Goal: Information Seeking & Learning: Learn about a topic

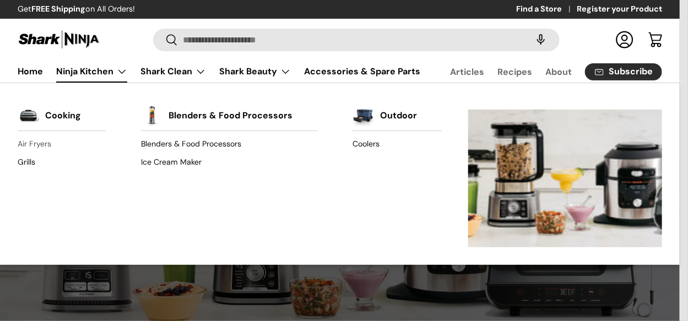
click at [32, 143] on link "Air Fryers" at bounding box center [62, 145] width 88 height 18
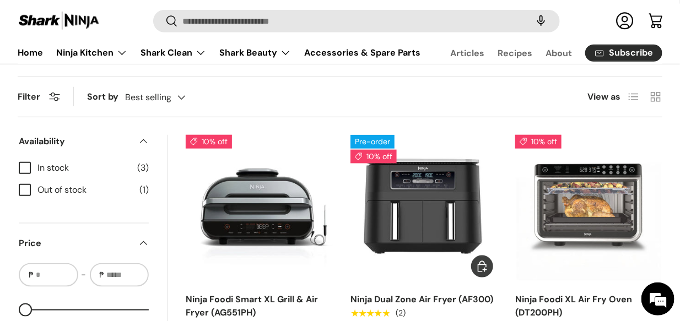
scroll to position [331, 0]
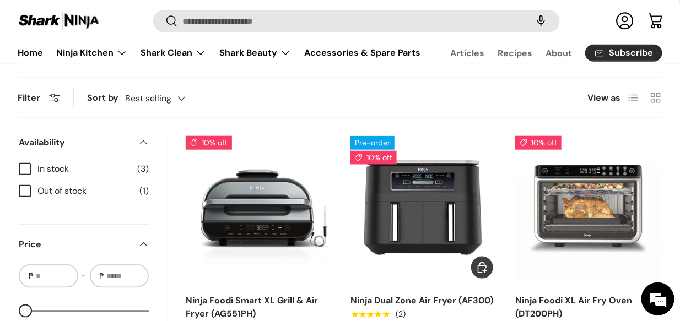
click at [0, 0] on img "Ninja Dual Zone Air Fryer (AF300)" at bounding box center [0, 0] width 0 height 0
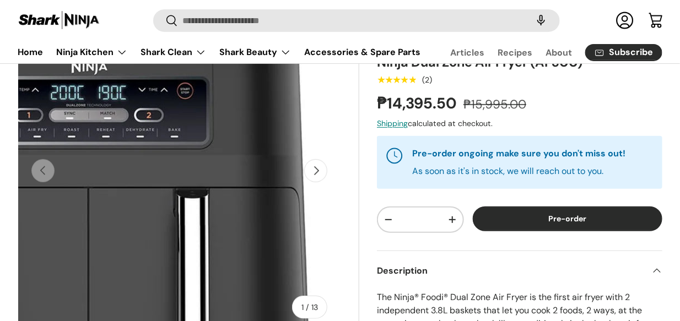
scroll to position [110, 0]
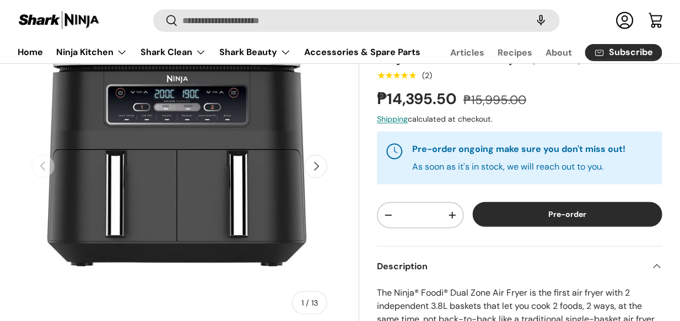
click at [316, 174] on button "Next" at bounding box center [315, 166] width 23 height 23
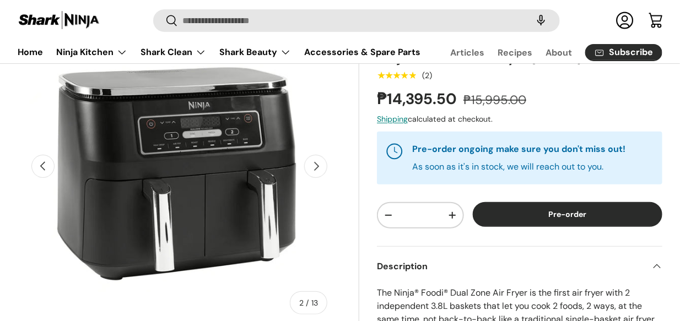
click at [316, 174] on button "Next" at bounding box center [315, 166] width 23 height 23
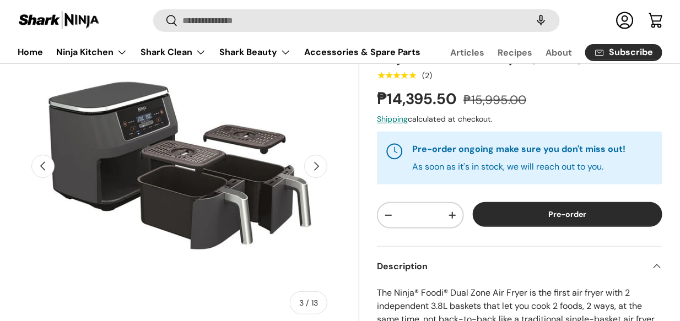
click at [316, 174] on button "Next" at bounding box center [315, 166] width 23 height 23
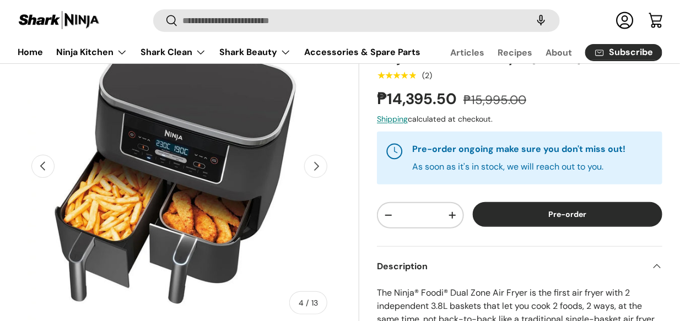
click at [316, 173] on button "Next" at bounding box center [315, 166] width 23 height 23
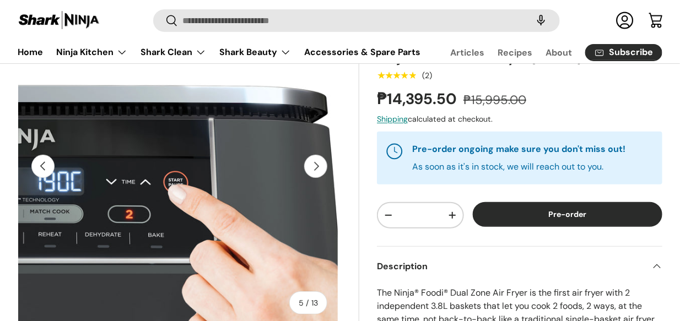
click at [316, 173] on button "Next" at bounding box center [315, 166] width 23 height 23
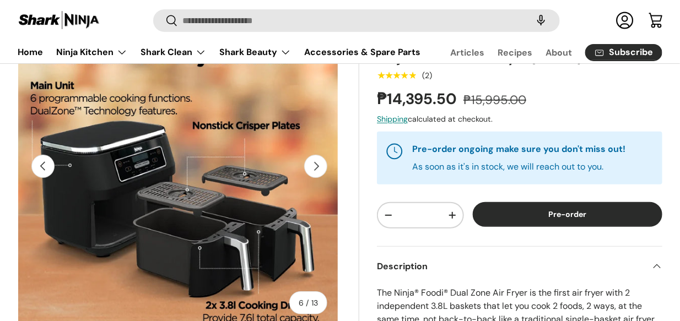
click at [316, 173] on button "Next" at bounding box center [315, 166] width 23 height 23
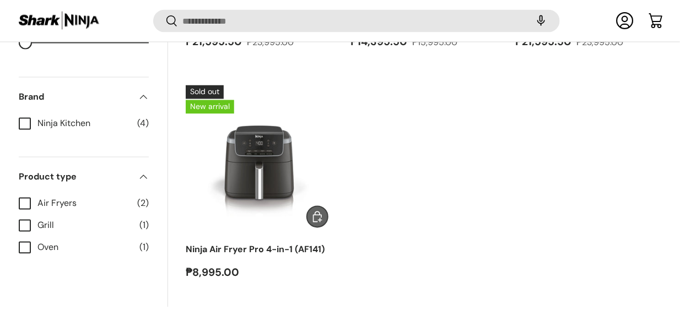
scroll to position [659, 0]
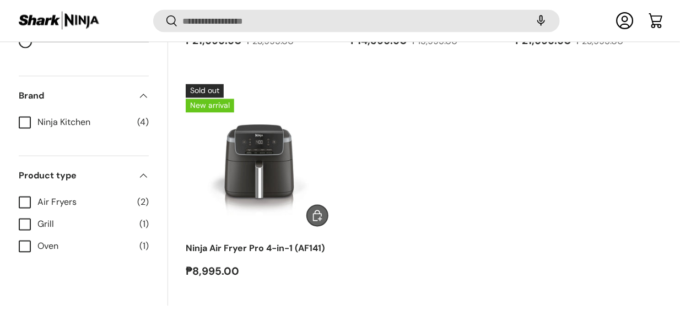
click at [0, 0] on img "Ninja Air Fryer Pro 4-in-1 (AF141)" at bounding box center [0, 0] width 0 height 0
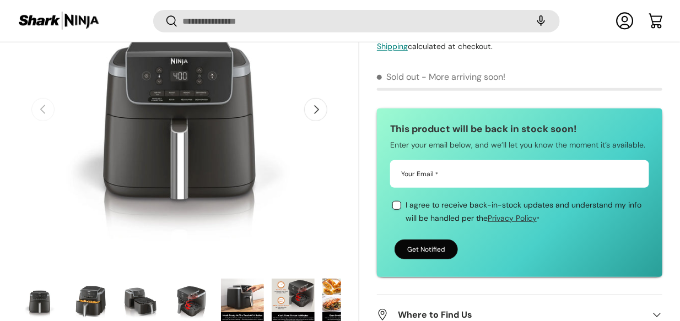
scroll to position [218, 0]
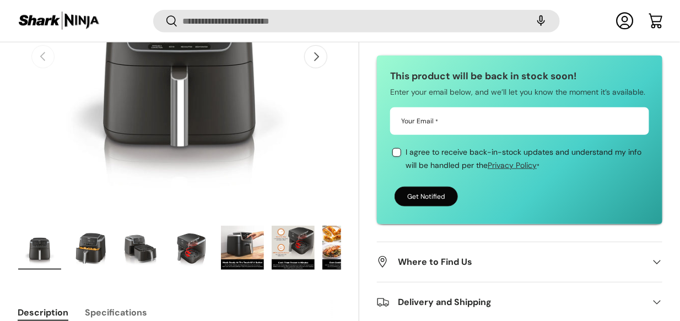
click at [230, 245] on img "Gallery Viewer" at bounding box center [242, 248] width 43 height 44
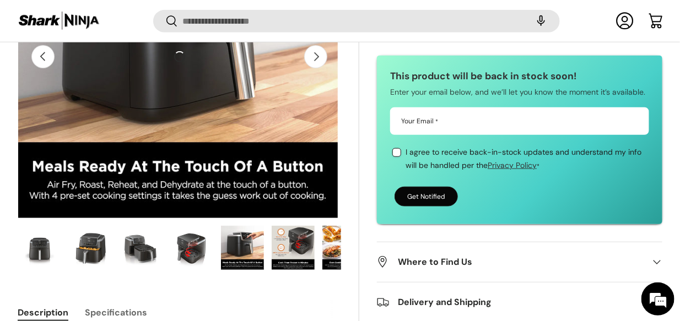
click at [308, 251] on img "Gallery Viewer" at bounding box center [293, 248] width 43 height 44
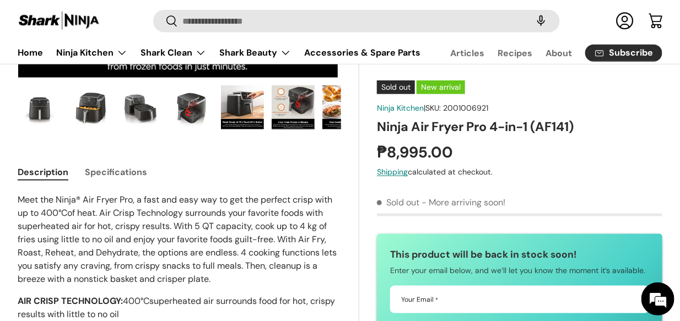
scroll to position [0, 0]
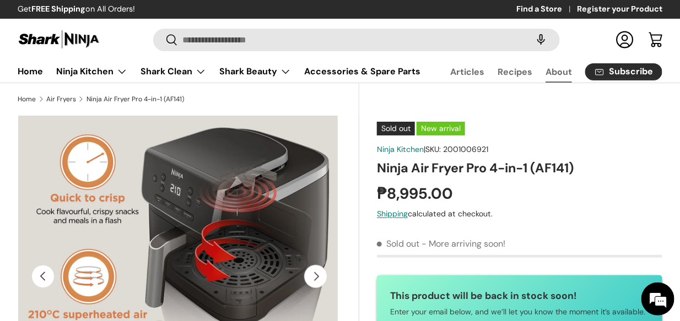
click at [560, 73] on link "About" at bounding box center [558, 71] width 26 height 21
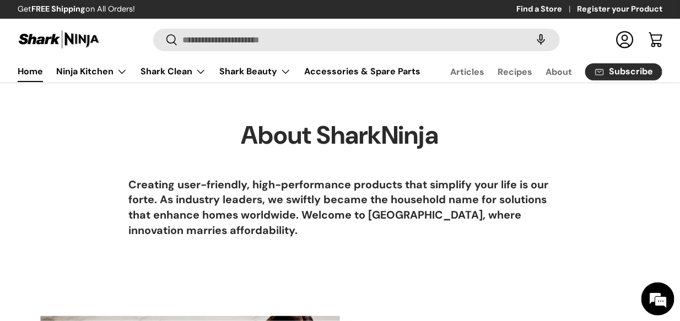
click at [31, 70] on link "Home" at bounding box center [30, 71] width 25 height 21
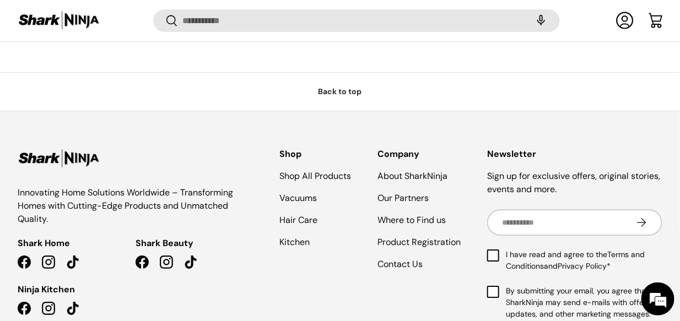
scroll to position [2727, 0]
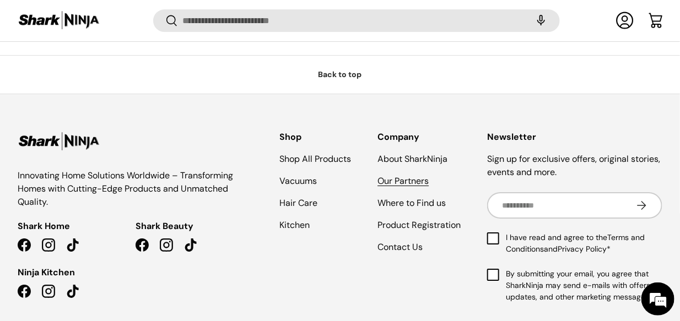
click at [392, 181] on link "Our Partners" at bounding box center [402, 181] width 51 height 12
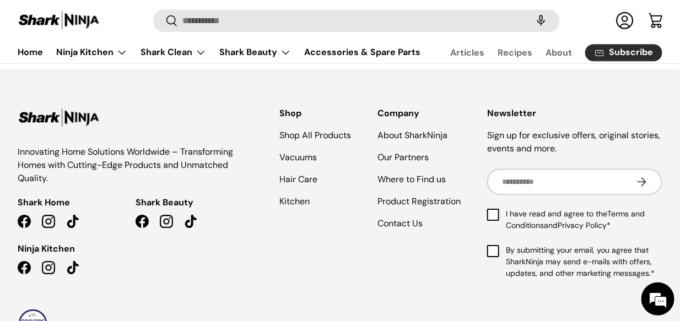
scroll to position [1053, 0]
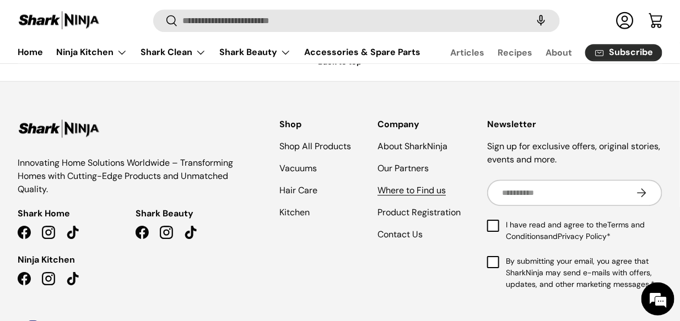
click at [404, 187] on link "Where to Find us" at bounding box center [411, 191] width 68 height 12
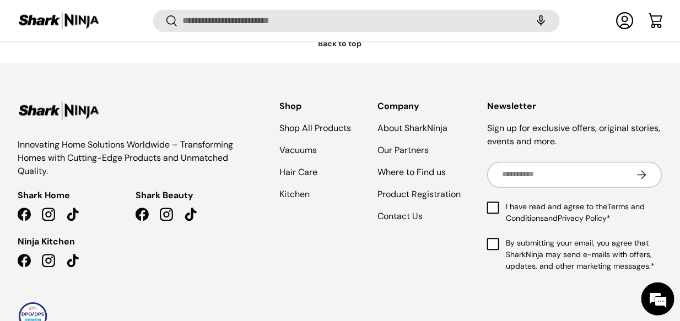
scroll to position [725, 0]
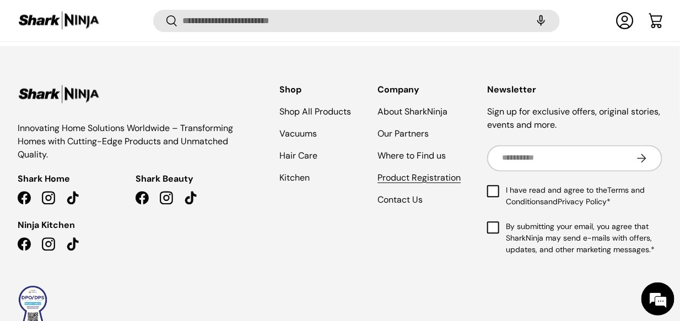
click at [411, 172] on link "Product Registration" at bounding box center [418, 178] width 83 height 12
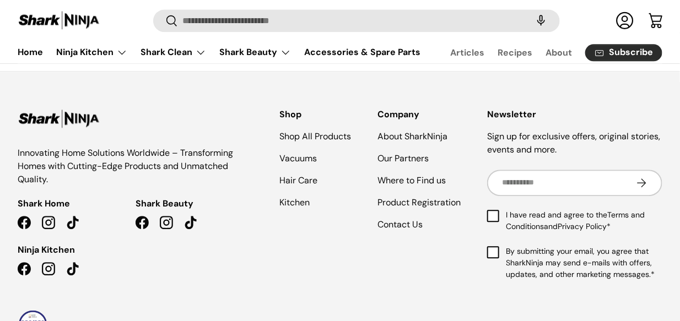
scroll to position [881, 0]
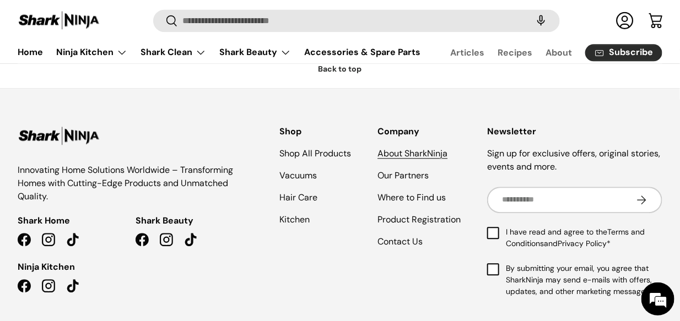
click at [426, 154] on link "About SharkNinja" at bounding box center [412, 154] width 70 height 12
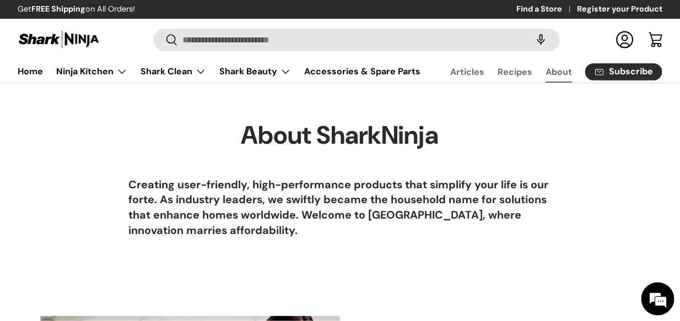
click at [562, 72] on link "About" at bounding box center [558, 71] width 26 height 21
click at [321, 71] on link "Accessories & Spare Parts" at bounding box center [362, 71] width 116 height 21
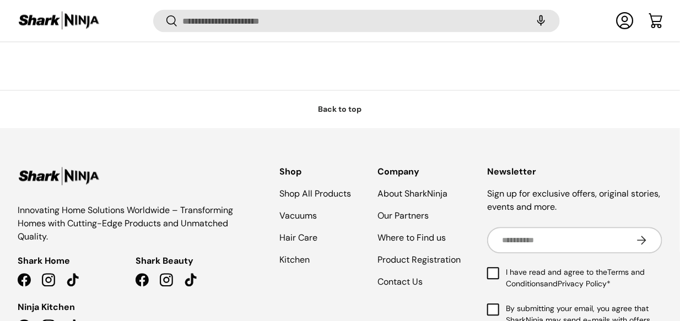
scroll to position [2146, 0]
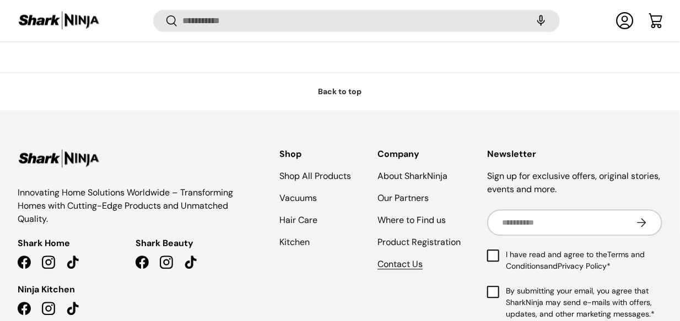
click at [412, 267] on link "Contact Us" at bounding box center [399, 265] width 45 height 12
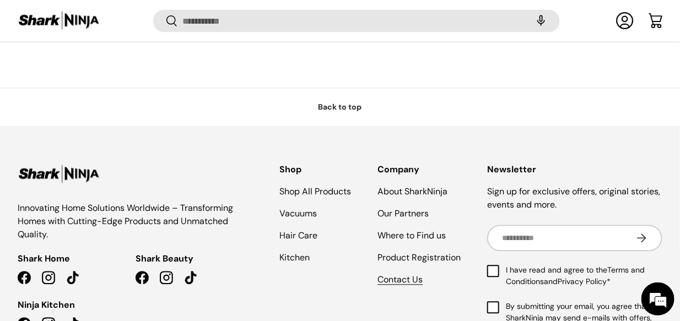
scroll to position [2133, 0]
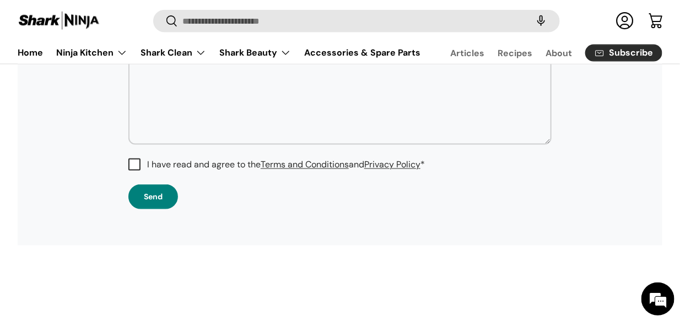
scroll to position [433, 0]
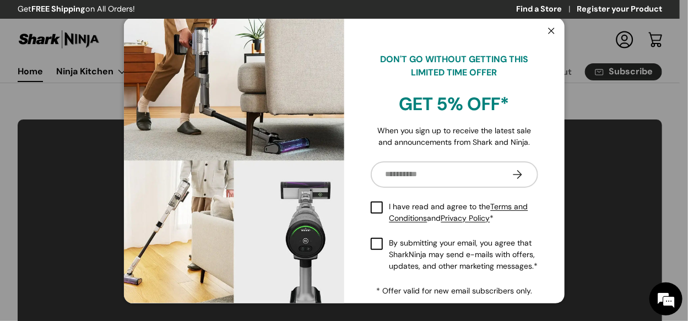
click at [553, 33] on button "Close" at bounding box center [551, 31] width 21 height 23
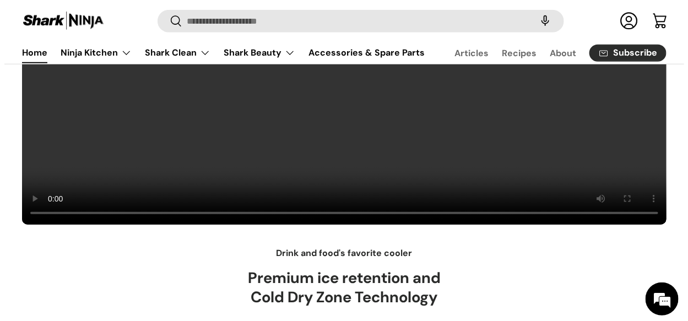
scroll to position [165, 0]
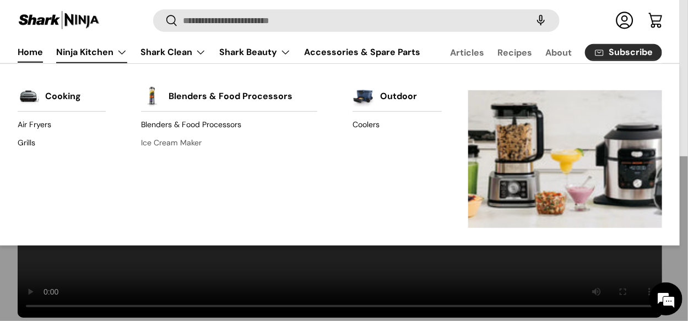
click at [199, 142] on link "Ice Cream Maker" at bounding box center [229, 143] width 176 height 18
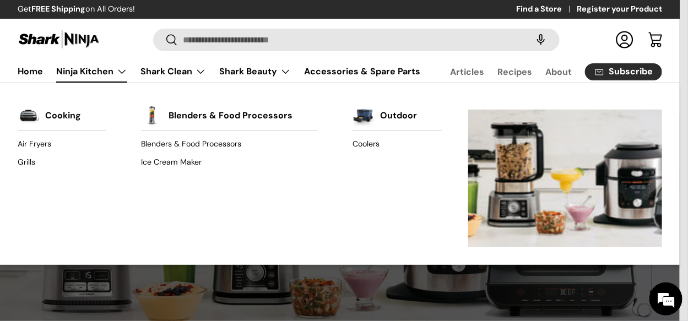
click at [95, 75] on link "Ninja Kitchen" at bounding box center [91, 72] width 71 height 22
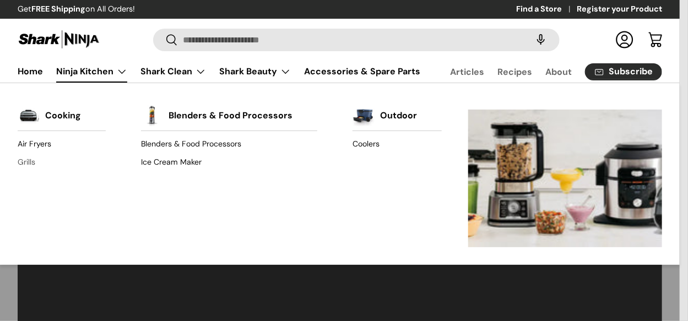
click at [29, 159] on link "Grills" at bounding box center [62, 162] width 88 height 18
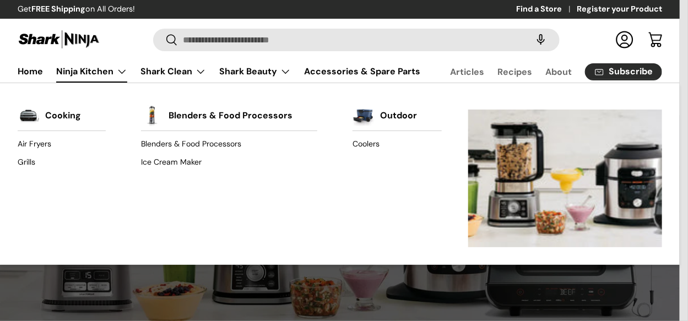
click at [106, 74] on link "Ninja Kitchen" at bounding box center [91, 72] width 71 height 22
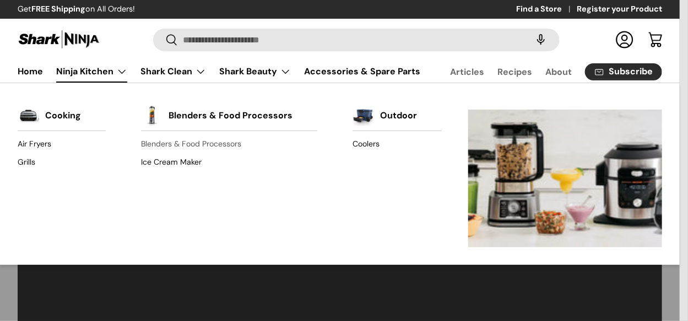
click at [220, 142] on link "Blenders & Food Processors" at bounding box center [229, 145] width 176 height 18
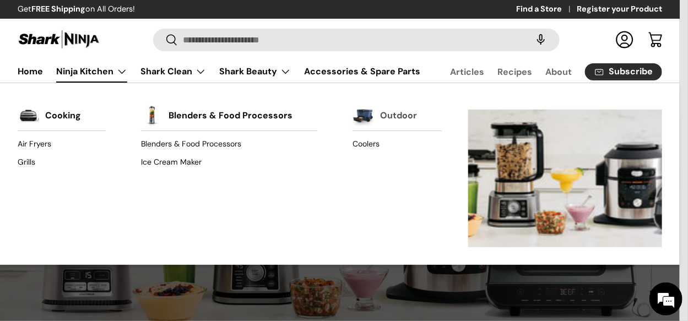
click at [404, 108] on link "Outdoor" at bounding box center [398, 116] width 37 height 24
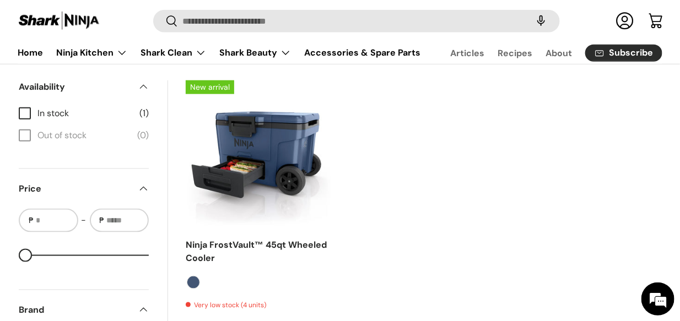
scroll to position [385, 0]
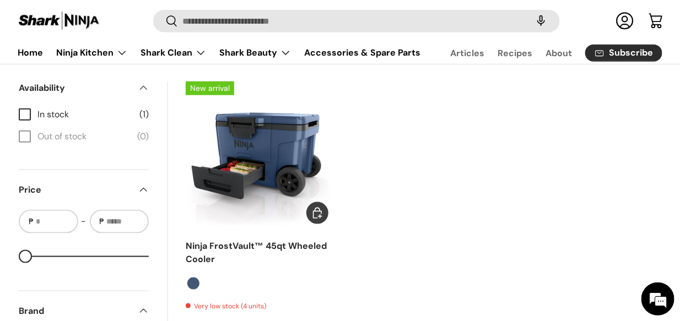
click at [0, 0] on img "Ninja FrostVault™ 45qt Wheeled Cooler" at bounding box center [0, 0] width 0 height 0
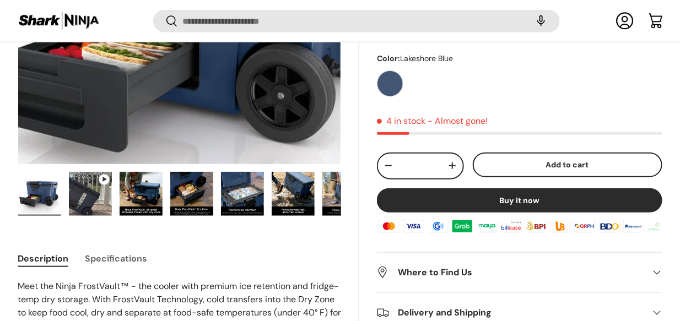
scroll to position [273, 0]
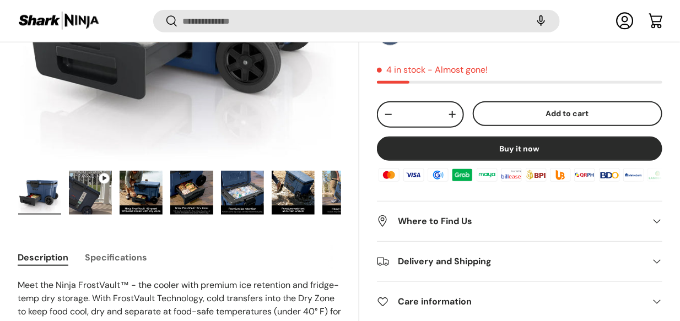
click at [142, 191] on img "Gallery Viewer" at bounding box center [141, 193] width 43 height 44
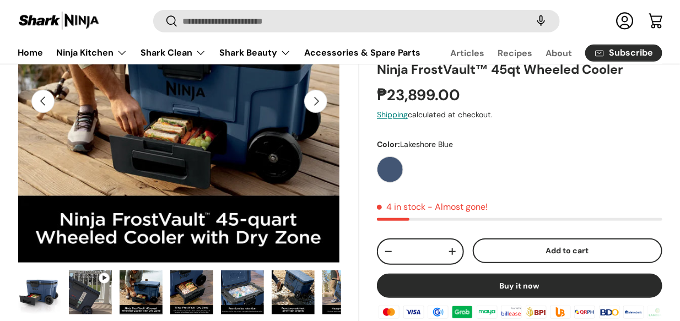
scroll to position [110, 0]
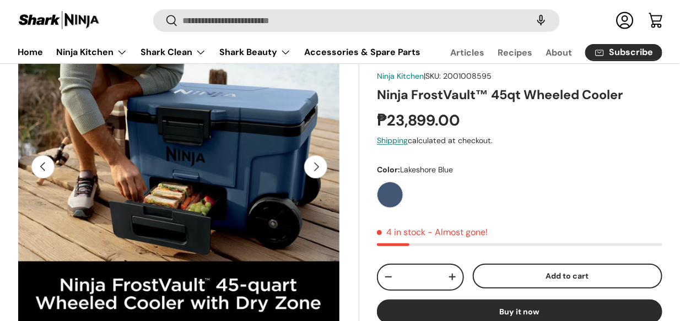
click at [316, 166] on button "Next" at bounding box center [315, 166] width 23 height 23
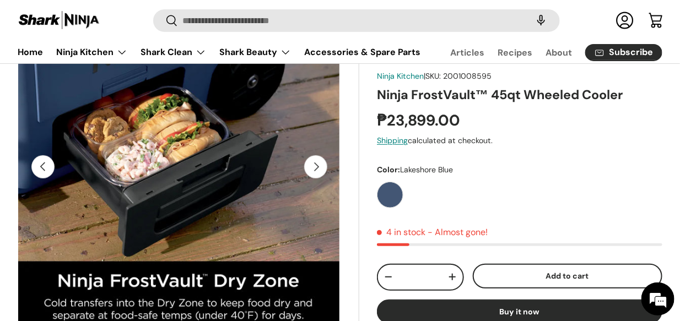
scroll to position [0, 989]
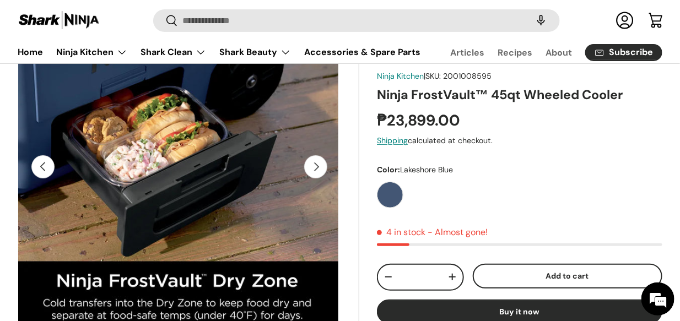
click at [316, 166] on button "Next" at bounding box center [315, 166] width 23 height 23
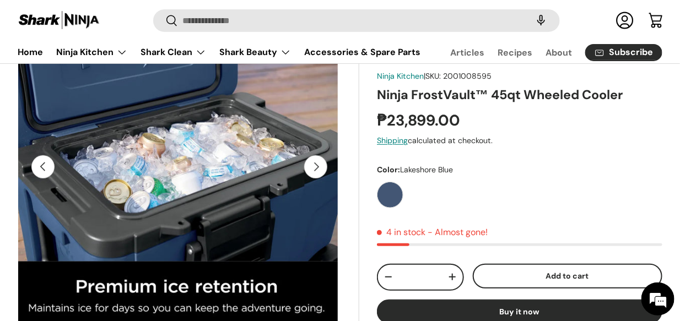
click at [315, 166] on button "Next" at bounding box center [315, 166] width 23 height 23
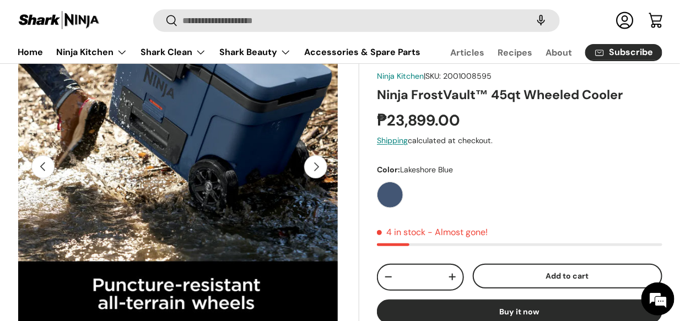
click at [315, 166] on button "Next" at bounding box center [315, 166] width 23 height 23
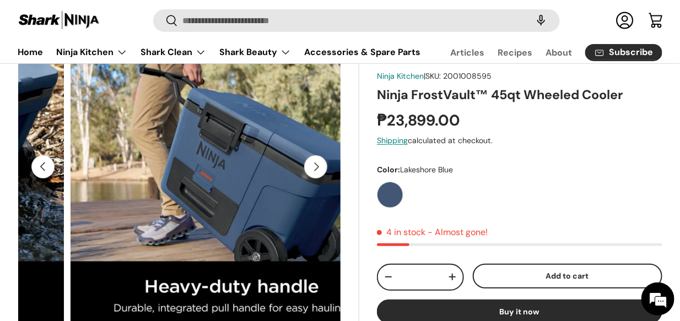
scroll to position [0, 126]
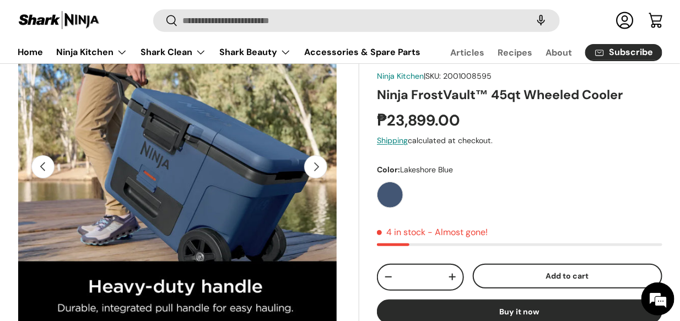
click at [315, 166] on button "Next" at bounding box center [315, 166] width 23 height 23
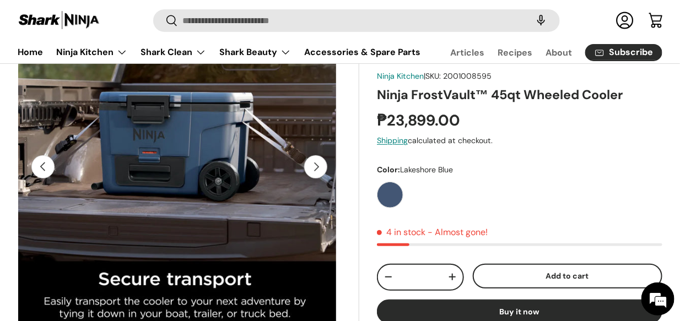
click at [315, 166] on button "Next" at bounding box center [315, 166] width 23 height 23
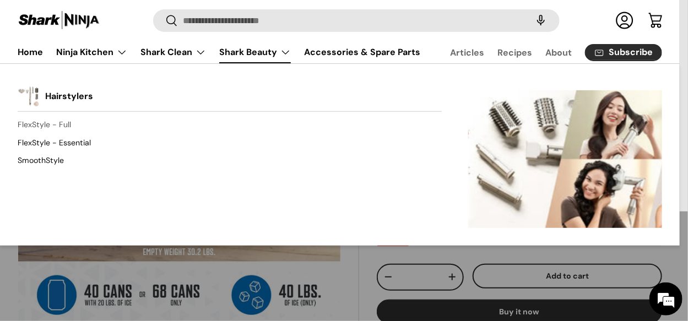
scroll to position [0, 0]
click at [55, 122] on link "FlexStyle - Full" at bounding box center [230, 125] width 424 height 18
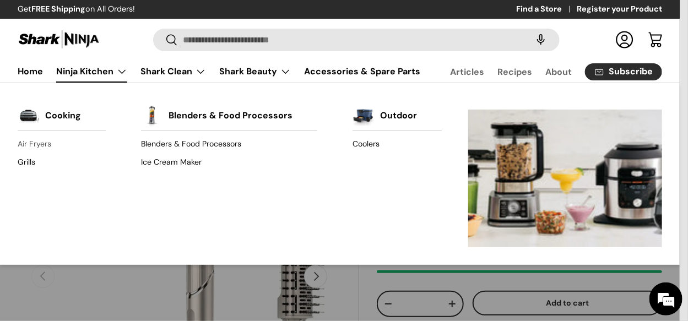
click at [35, 138] on link "Air Fryers" at bounding box center [62, 145] width 88 height 18
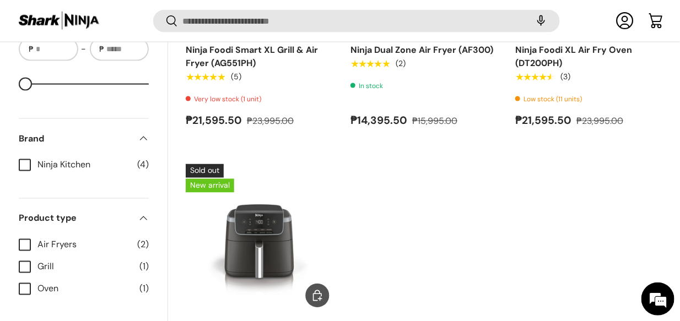
scroll to position [658, 0]
